Goal: Navigation & Orientation: Find specific page/section

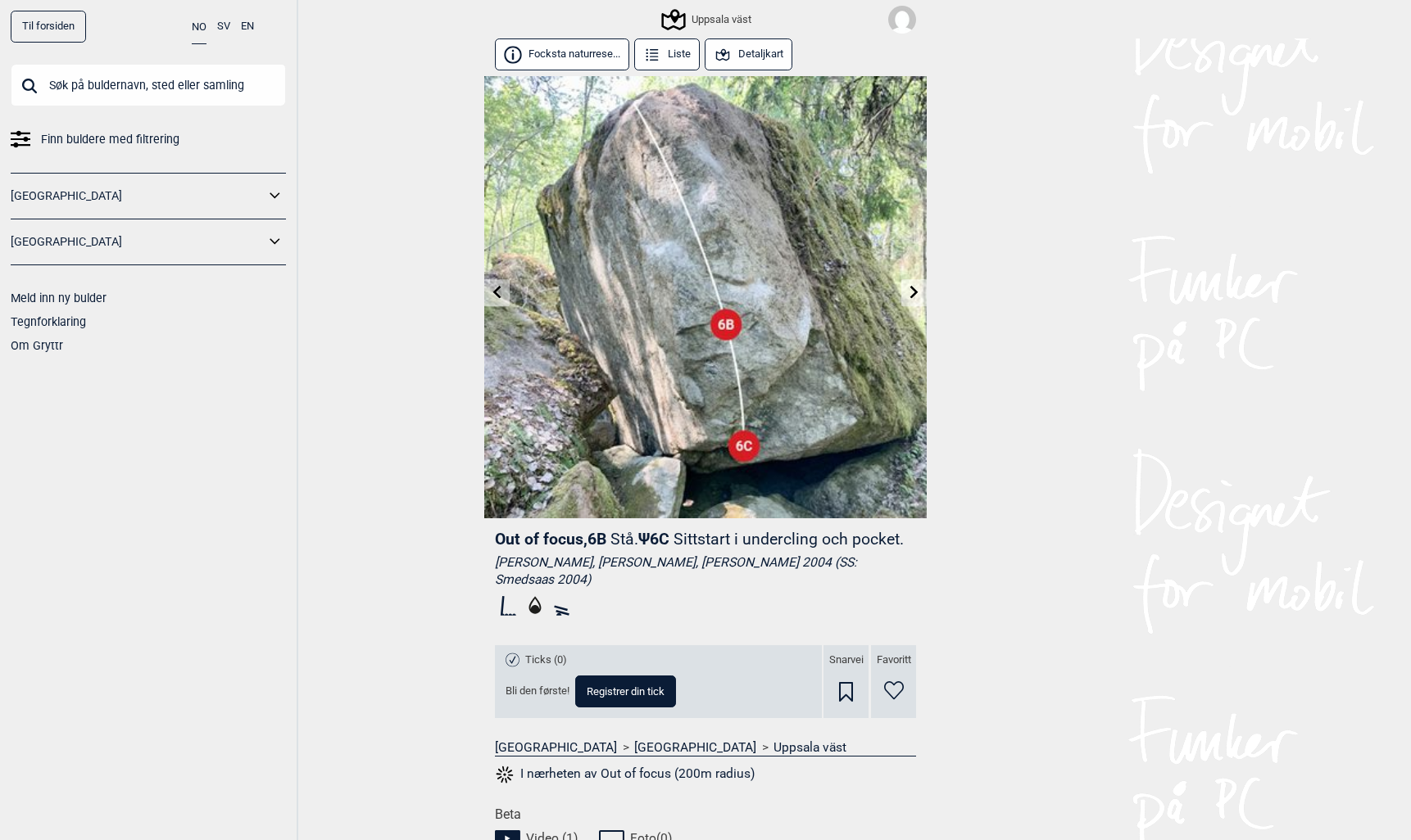
click at [722, 11] on div "Uppsala väst" at bounding box center [707, 19] width 87 height 20
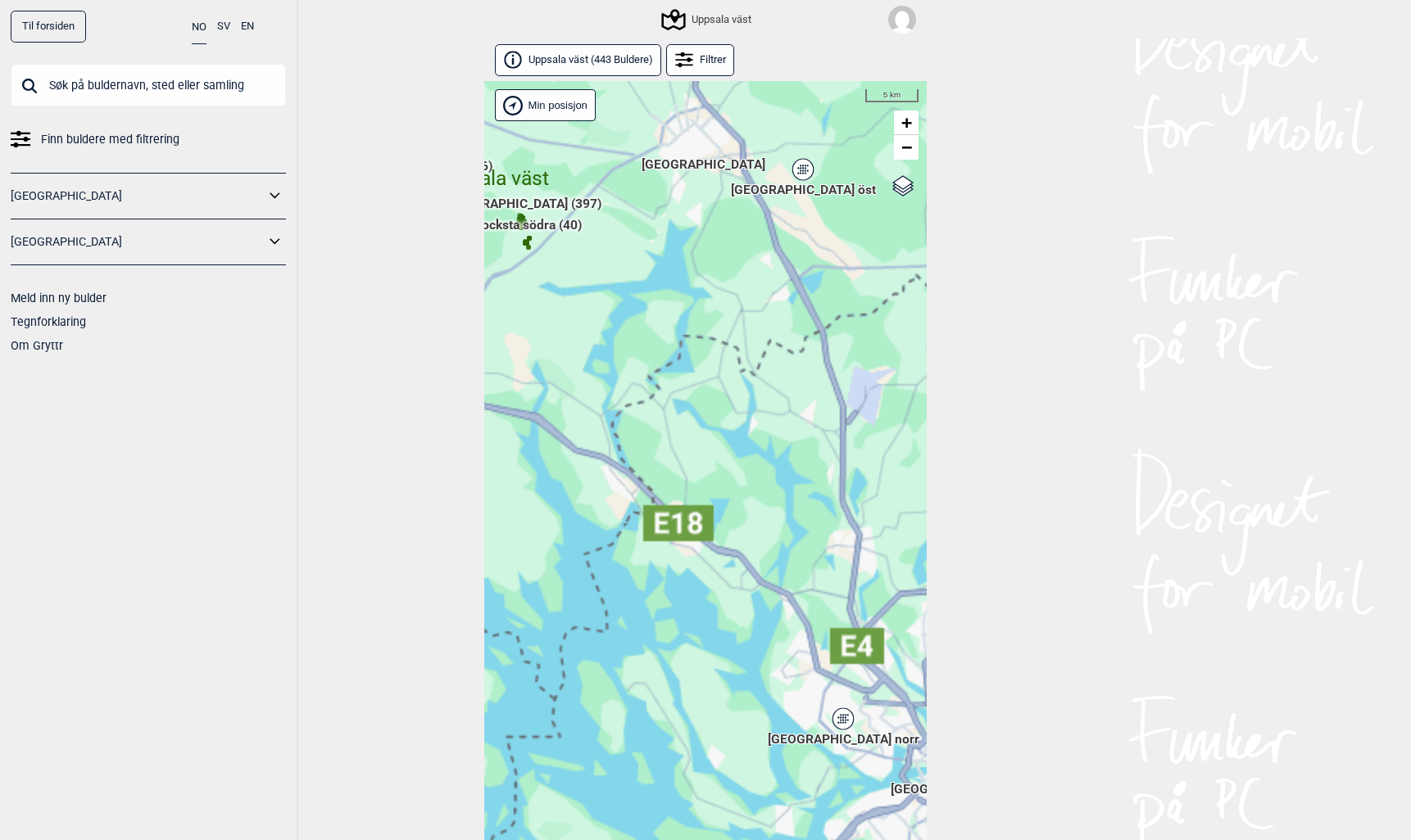
scroll to position [36, 0]
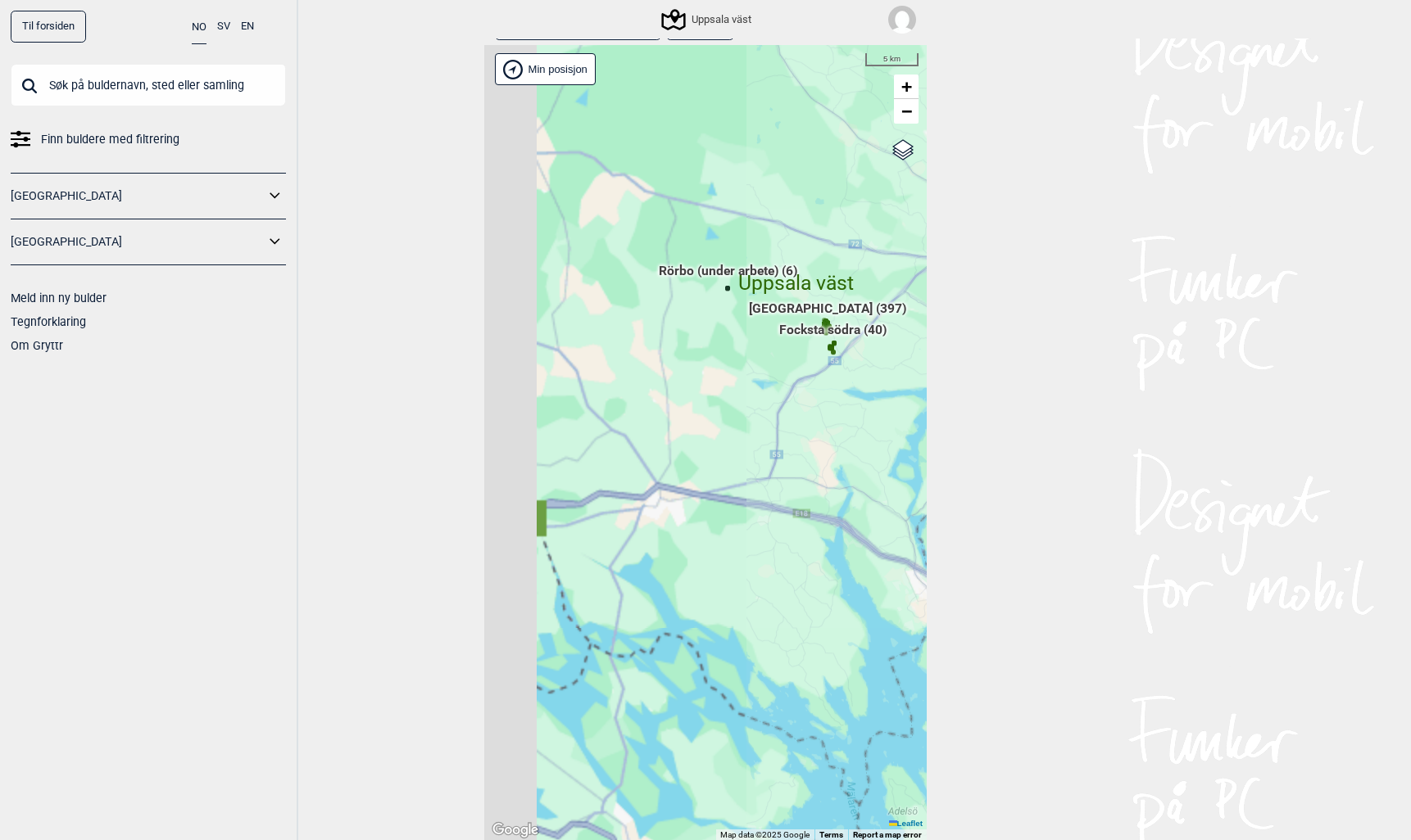
drag, startPoint x: 546, startPoint y: 327, endPoint x: 871, endPoint y: 482, distance: 360.1
click at [871, 482] on div "Hallingdal Stange [GEOGRAPHIC_DATA] syd [GEOGRAPHIC_DATA] og omegn [GEOGRAPHIC_…" at bounding box center [706, 442] width 443 height 796
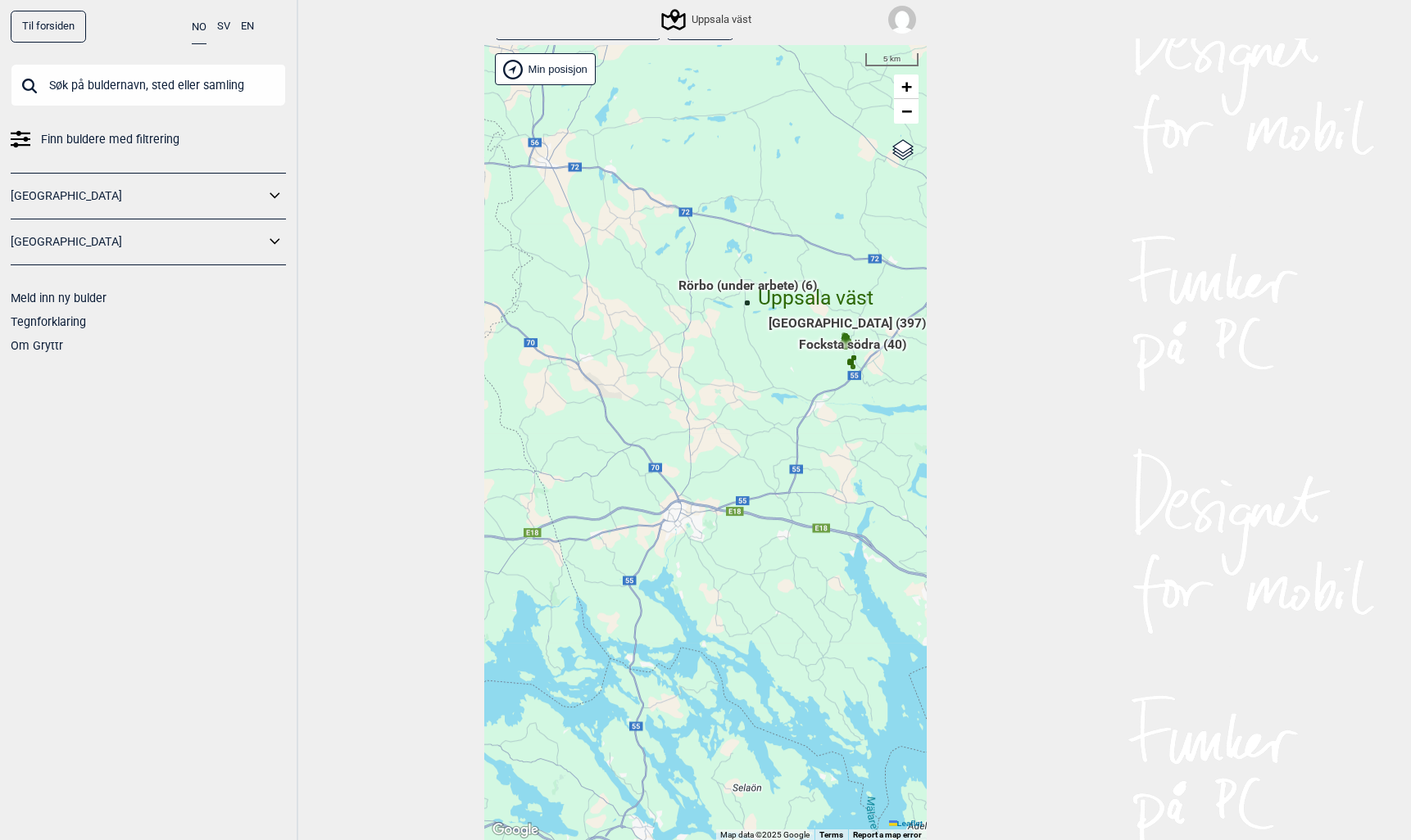
click at [742, 281] on span "Rörbo (under arbete) (6)" at bounding box center [748, 292] width 138 height 31
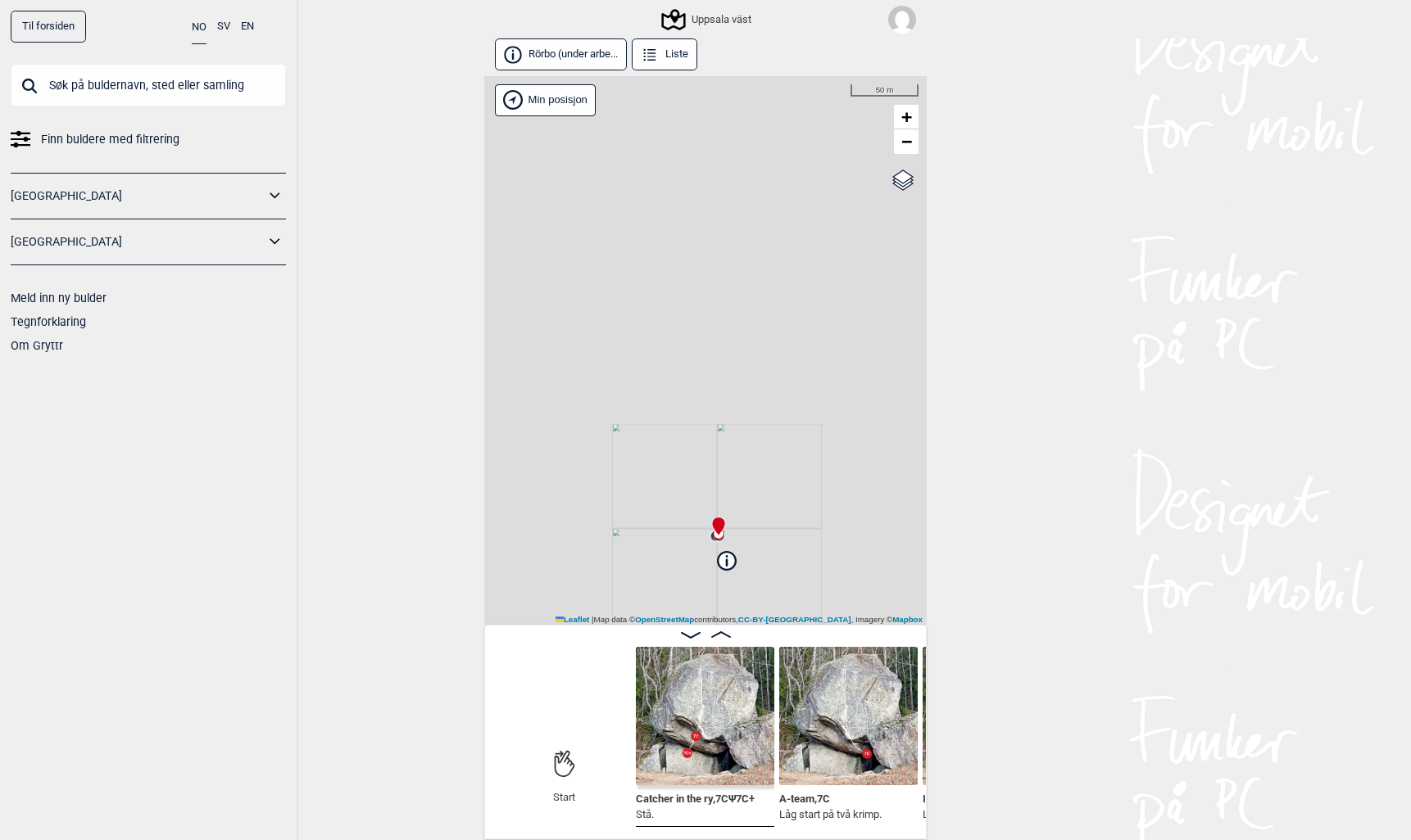
scroll to position [3, 0]
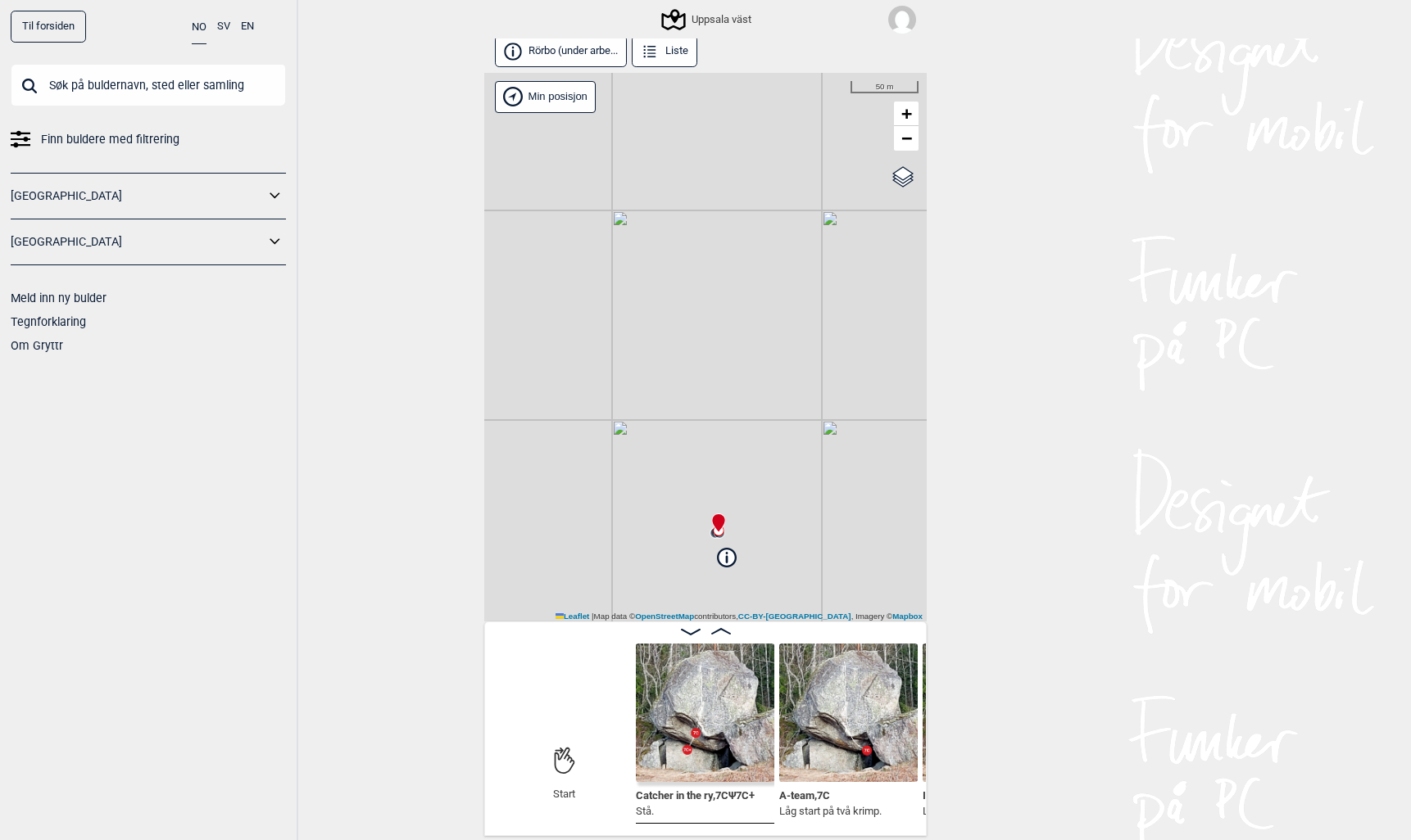
click at [524, 54] on button "Rörbo (under arbe..." at bounding box center [560, 51] width 132 height 32
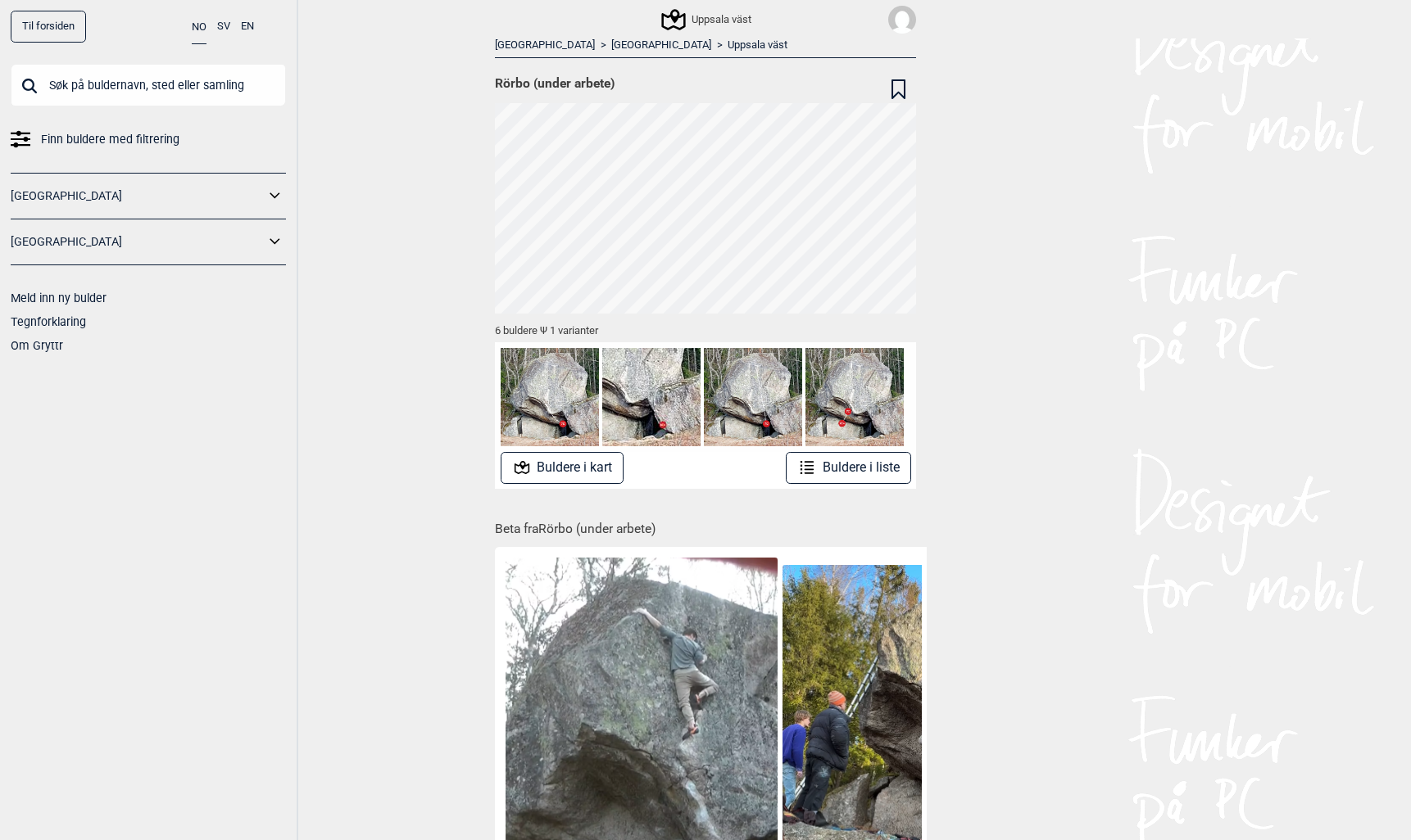
click at [71, 30] on link "Til forsiden" at bounding box center [48, 26] width 75 height 32
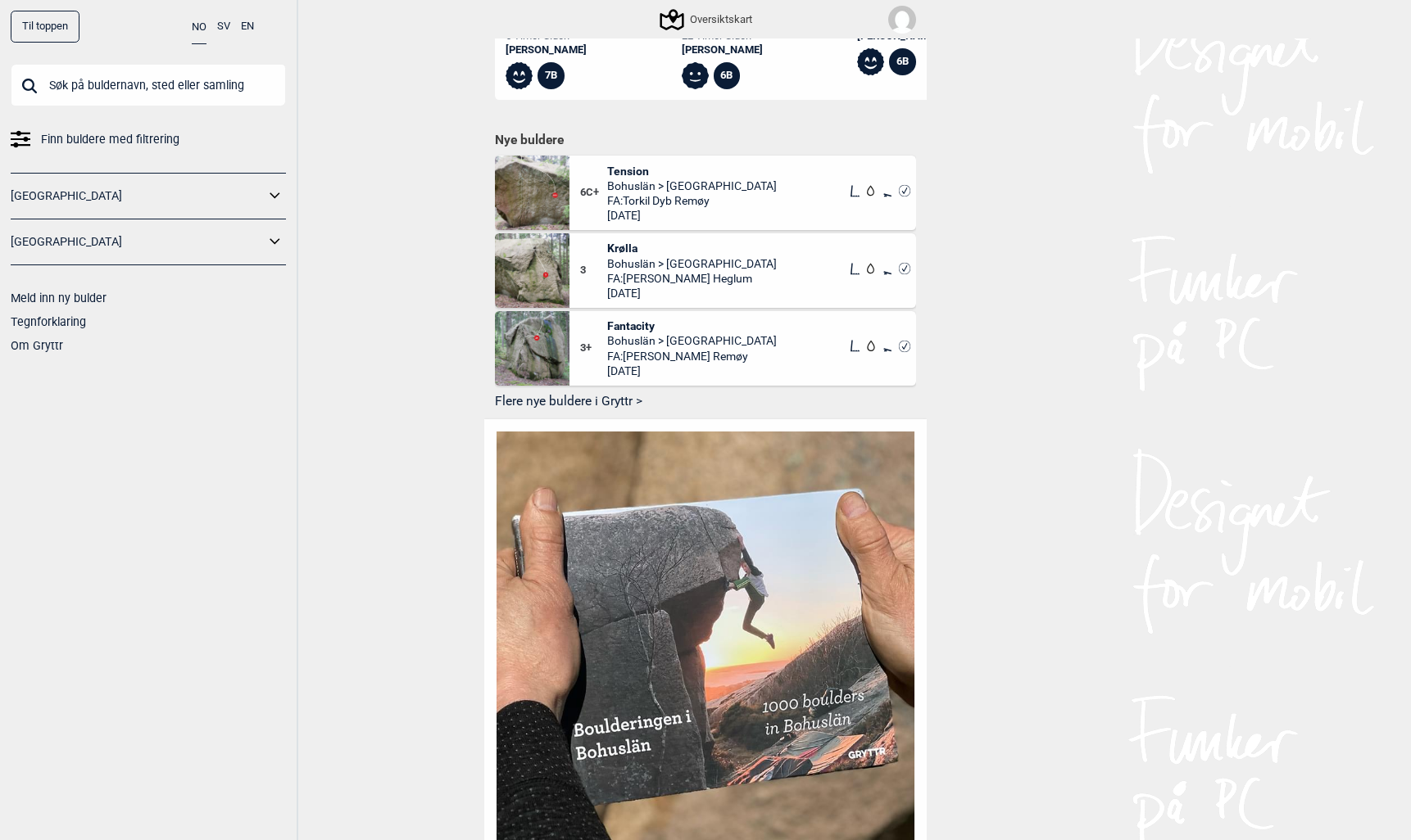
scroll to position [869, 0]
